Goal: Navigation & Orientation: Find specific page/section

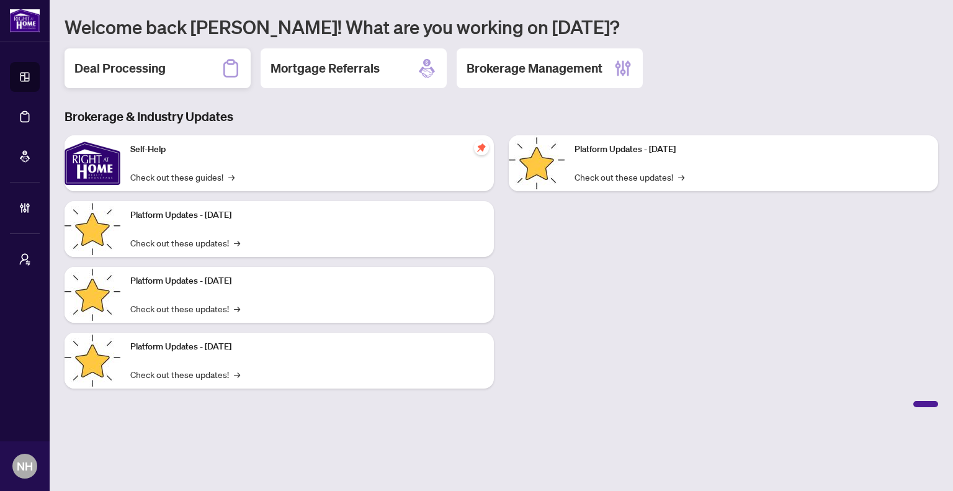
click at [184, 70] on div "Deal Processing" at bounding box center [157, 68] width 186 height 40
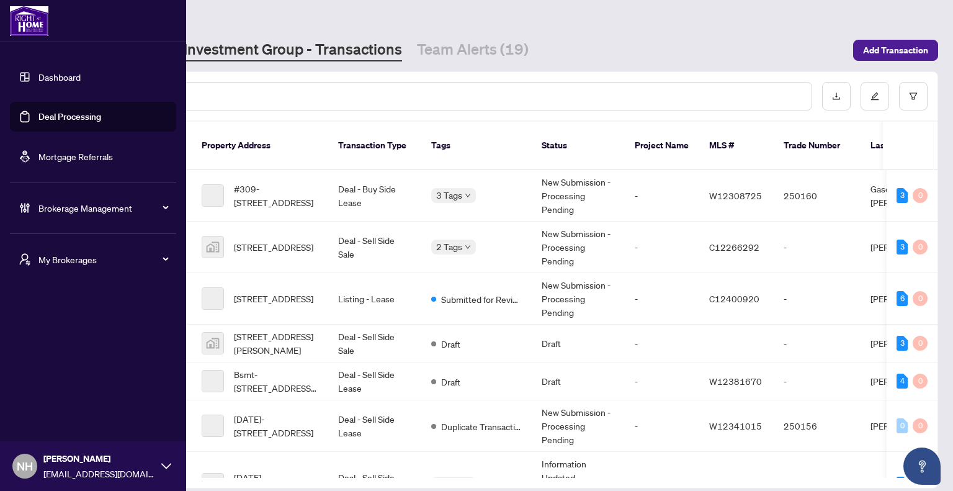
click at [68, 252] on span "My Brokerages" at bounding box center [102, 259] width 129 height 14
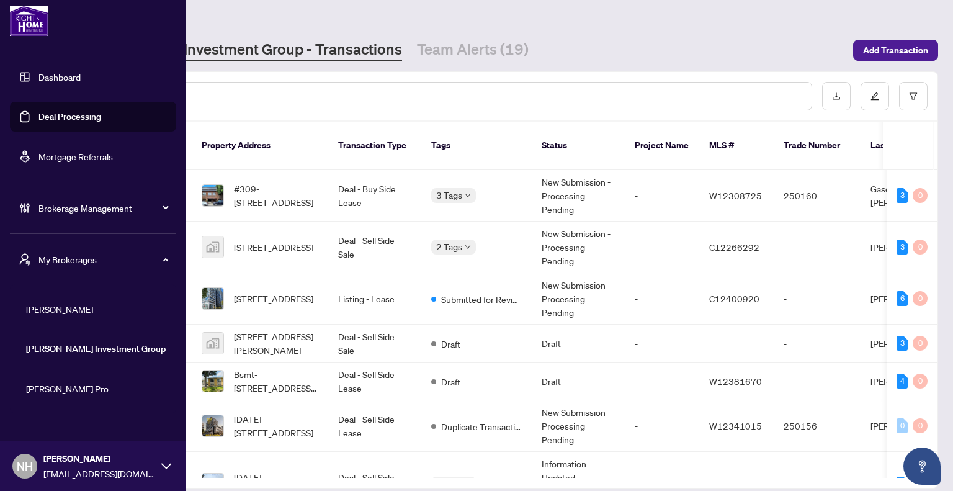
click at [65, 302] on span "RAHR" at bounding box center [96, 309] width 141 height 14
